Goal: Task Accomplishment & Management: Complete application form

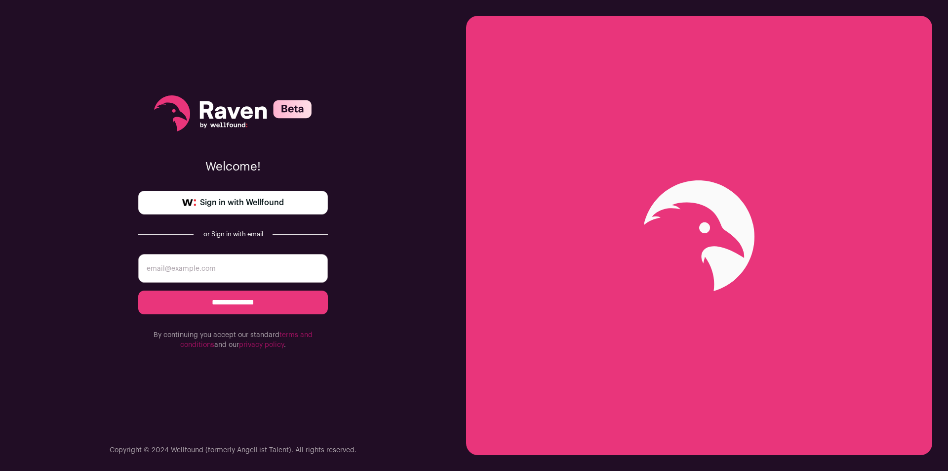
click at [239, 271] on input "email" at bounding box center [233, 268] width 190 height 29
type input "bangkimdo4.9@gmail.com"
click at [245, 211] on link "Sign in with Wellfound" at bounding box center [233, 203] width 190 height 24
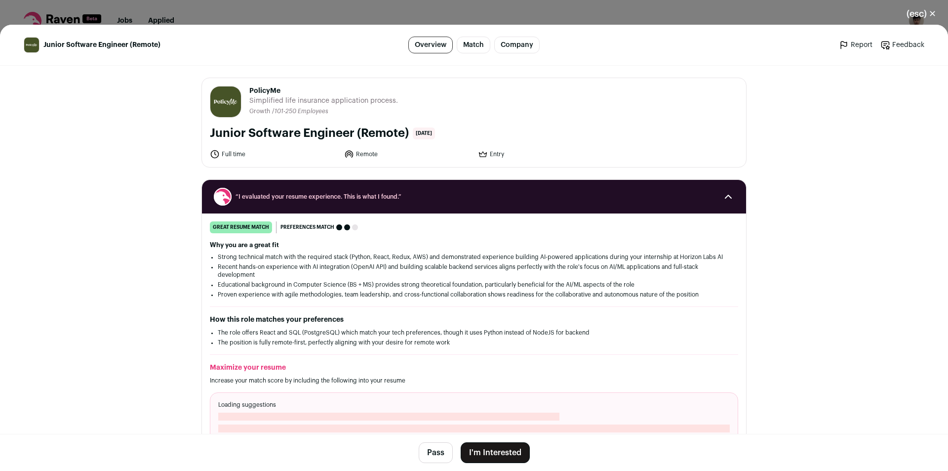
click at [486, 451] on button "I'm Interested" at bounding box center [495, 452] width 69 height 21
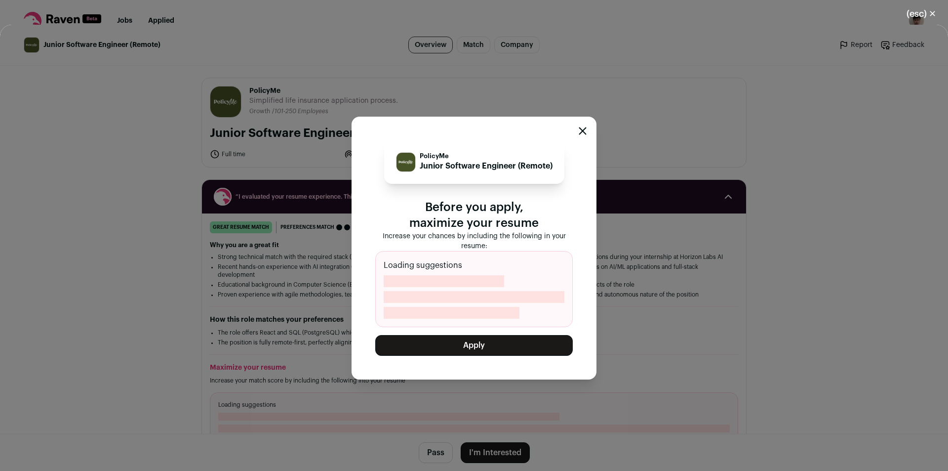
click at [485, 345] on button "Apply" at bounding box center [474, 345] width 198 height 21
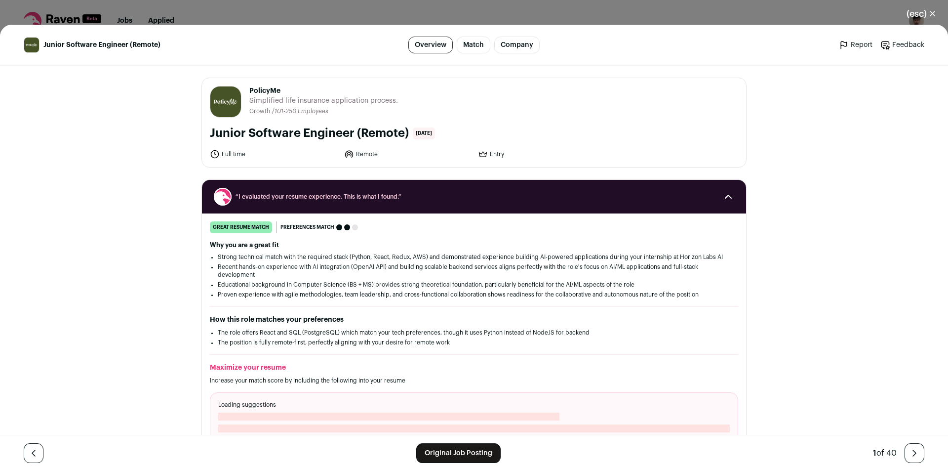
click at [912, 17] on button "(esc) ✕" at bounding box center [921, 14] width 53 height 22
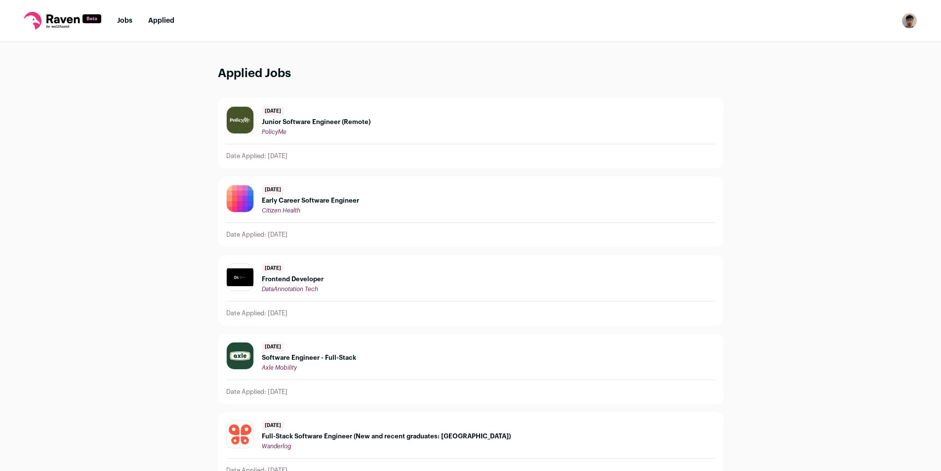
click at [686, 163] on div "[DATE] Junior Software Engineer (Remote) PolicyMe Date Applied: [DATE]" at bounding box center [470, 133] width 505 height 70
